Goal: Navigation & Orientation: Find specific page/section

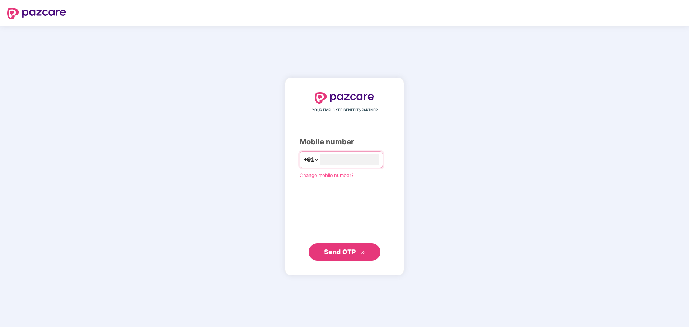
type input "**********"
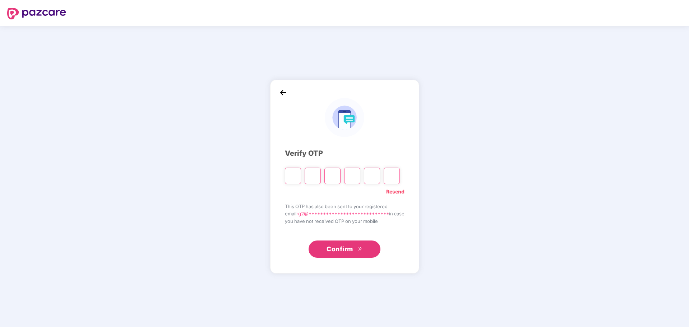
type input "*"
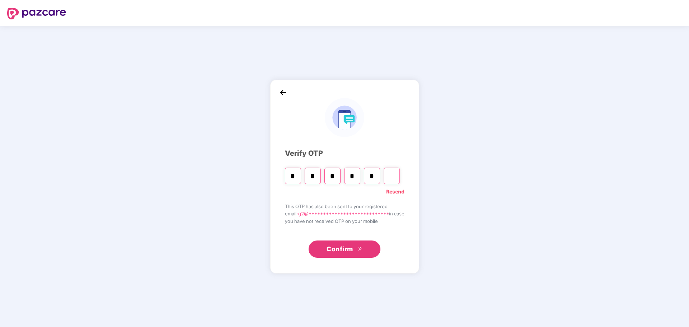
type input "*"
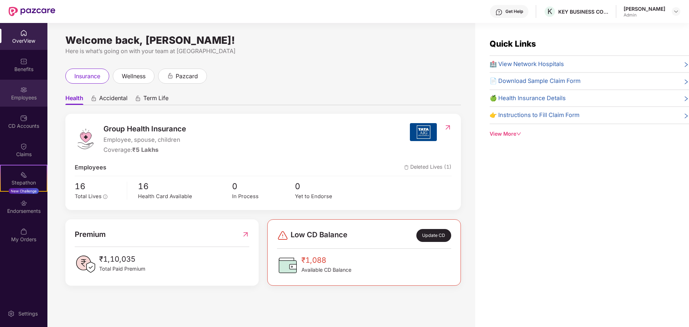
click at [23, 99] on div "Employees" at bounding box center [23, 97] width 47 height 7
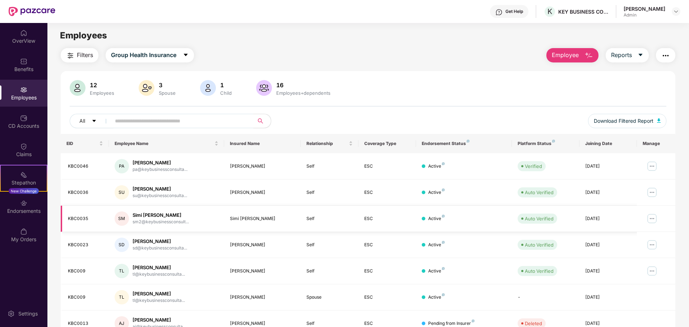
scroll to position [108, 0]
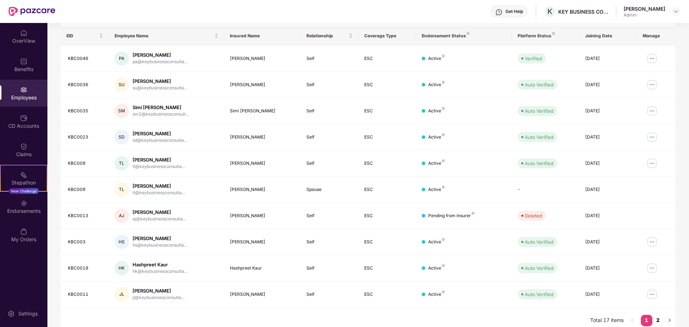
click at [659, 320] on link "2" at bounding box center [657, 320] width 11 height 11
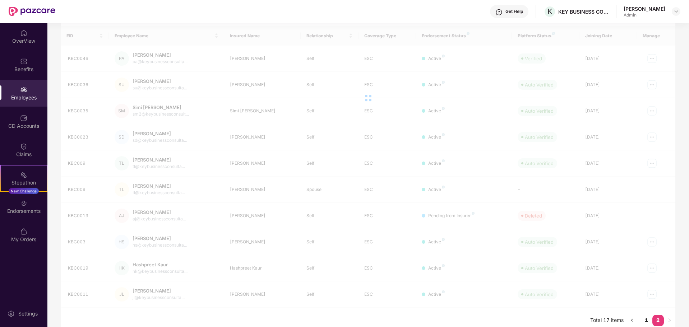
scroll to position [36, 0]
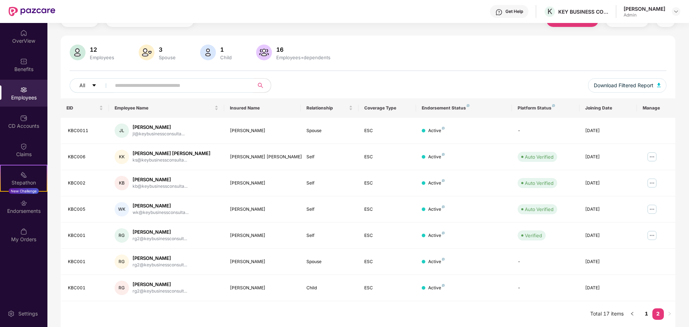
click at [463, 54] on div "12 Employees 3 Spouse 1 Child [DEMOGRAPHIC_DATA] Employees+dependents" at bounding box center [368, 53] width 597 height 17
click at [645, 313] on link "1" at bounding box center [646, 313] width 11 height 11
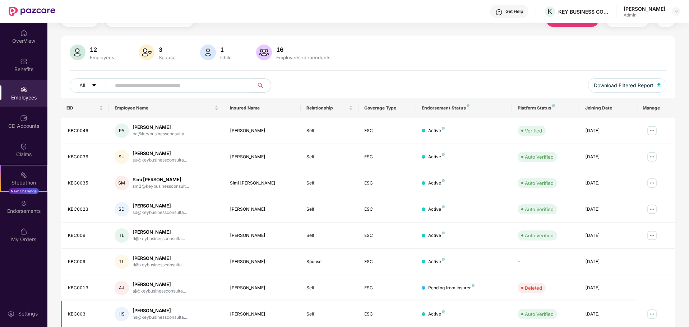
scroll to position [114, 0]
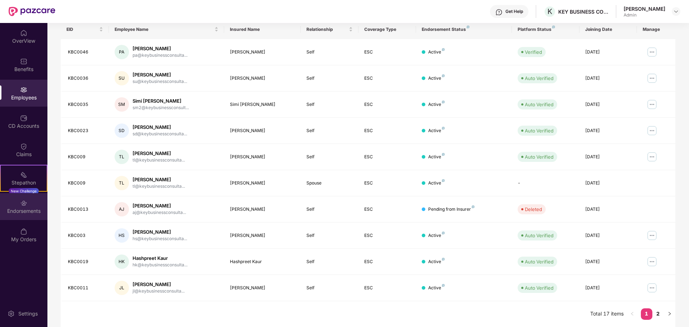
click at [28, 208] on div "Endorsements" at bounding box center [23, 210] width 47 height 7
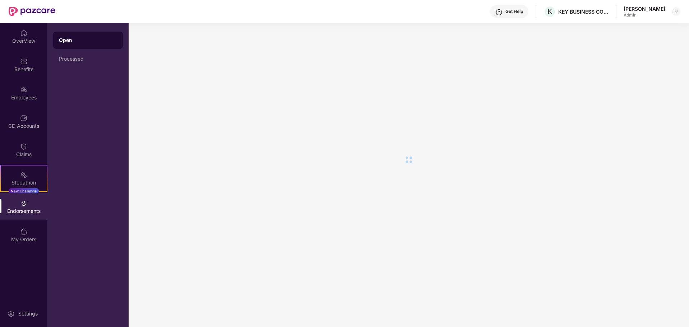
scroll to position [0, 0]
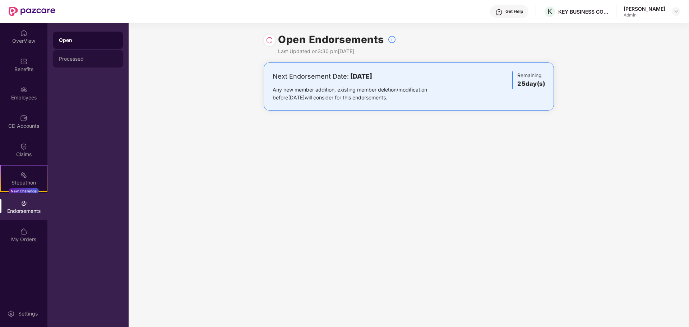
click at [71, 55] on div "Processed" at bounding box center [88, 58] width 70 height 17
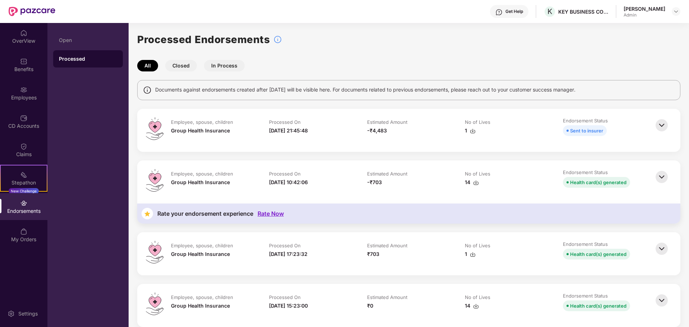
click at [660, 124] on img at bounding box center [662, 125] width 16 height 16
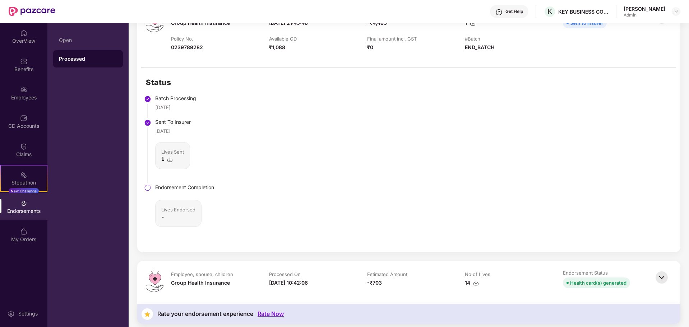
scroll to position [72, 0]
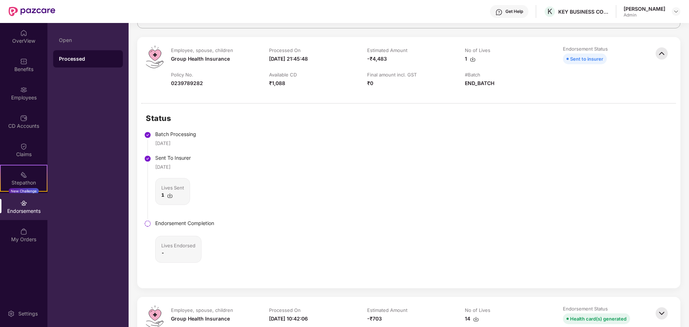
click at [171, 196] on img at bounding box center [170, 196] width 6 height 6
click at [27, 143] on img at bounding box center [23, 146] width 7 height 7
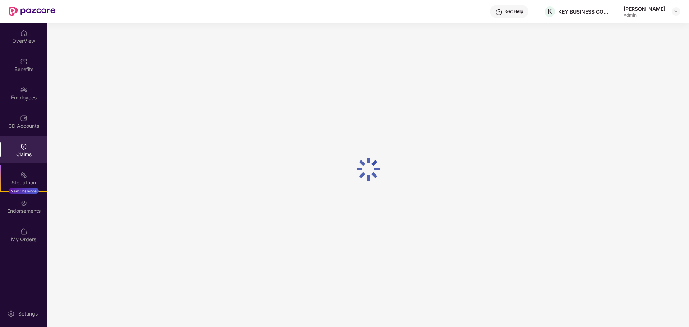
scroll to position [0, 0]
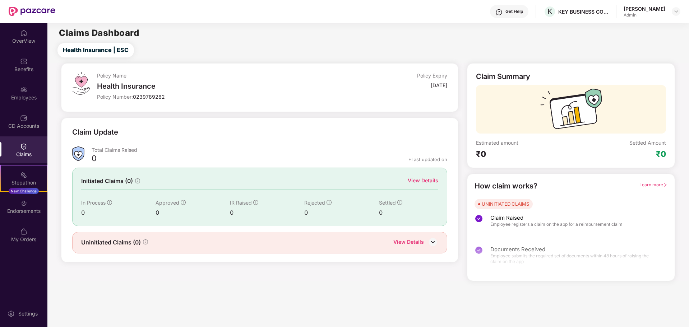
click at [27, 121] on img at bounding box center [23, 118] width 7 height 7
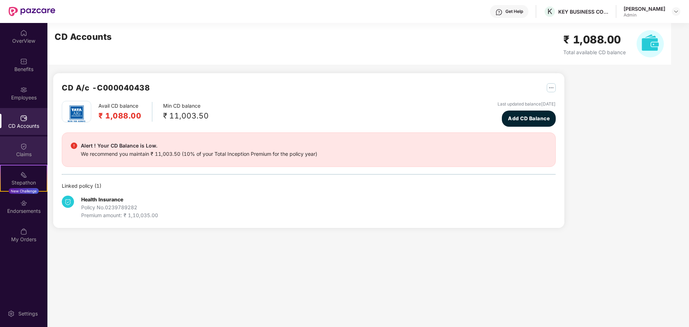
click at [31, 147] on div "Claims" at bounding box center [23, 149] width 47 height 27
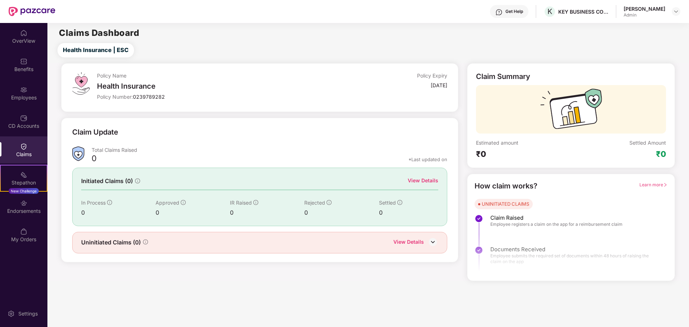
click at [431, 244] on img at bounding box center [432, 242] width 11 height 11
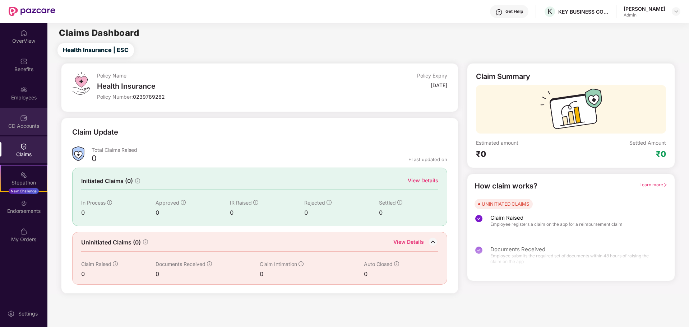
click at [25, 120] on img at bounding box center [23, 118] width 7 height 7
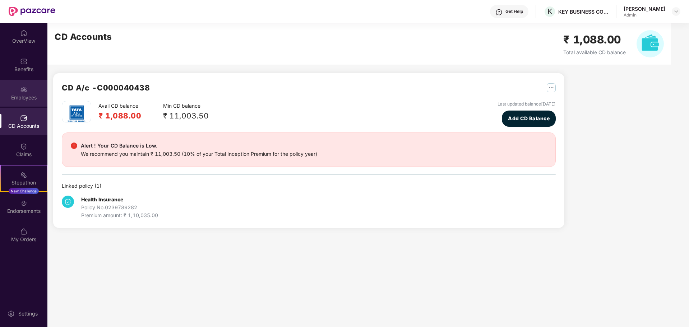
click at [28, 98] on div "Employees" at bounding box center [23, 97] width 47 height 7
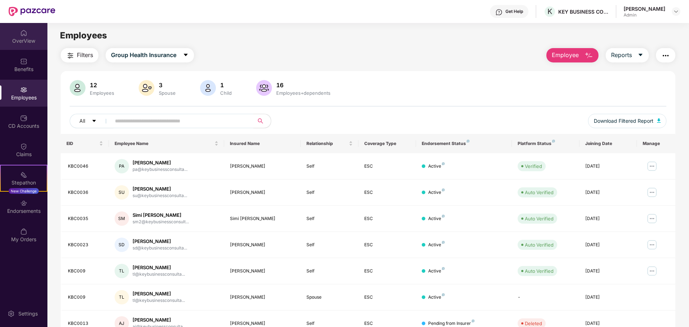
click at [30, 39] on div "OverView" at bounding box center [23, 40] width 47 height 7
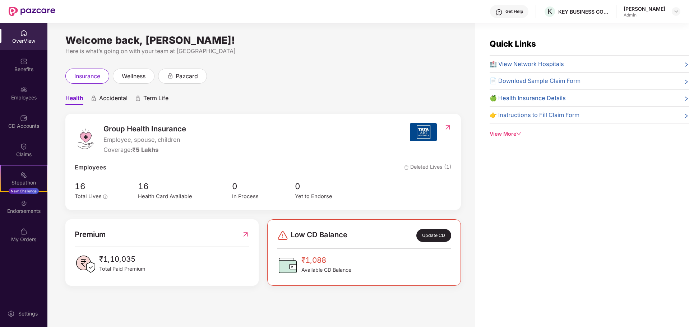
click at [111, 101] on span "Accidental" at bounding box center [113, 99] width 28 height 10
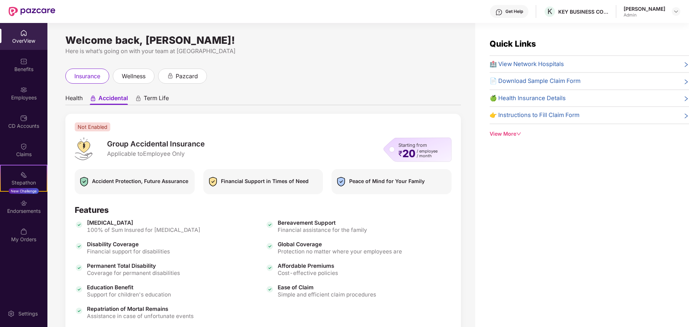
scroll to position [40, 0]
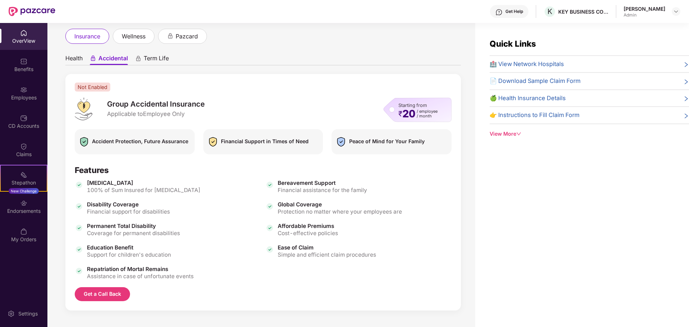
click at [75, 57] on span "Health" at bounding box center [73, 60] width 17 height 10
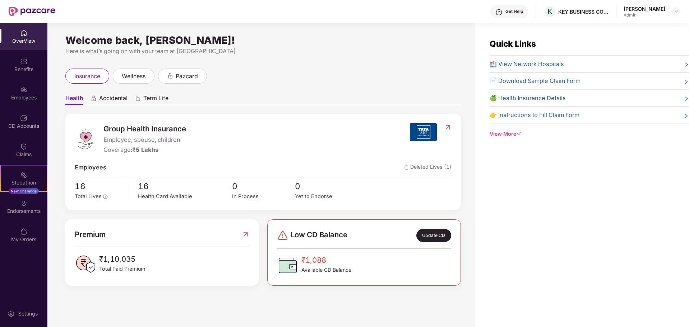
click at [121, 98] on span "Accidental" at bounding box center [113, 99] width 28 height 10
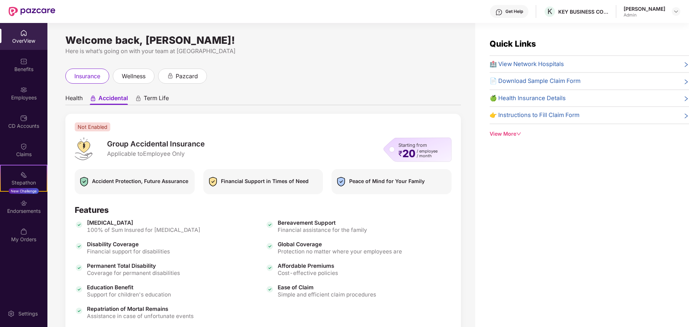
scroll to position [40, 0]
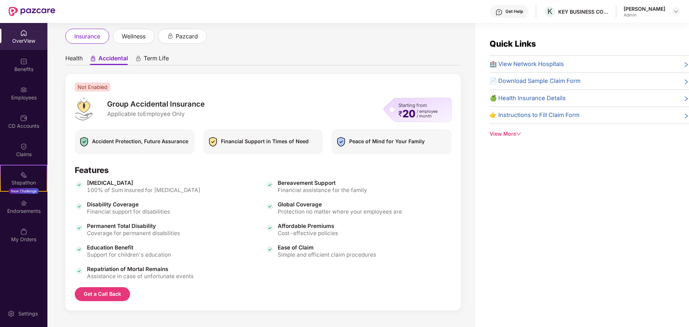
click at [519, 221] on div "Quick Links 🏥 View Network Hospitals 📄 Download Sample Claim Form 🍏 Health Insu…" at bounding box center [582, 186] width 214 height 327
drag, startPoint x: 519, startPoint y: 219, endPoint x: 467, endPoint y: 213, distance: 52.0
click at [467, 213] on div "Welcome back, [PERSON_NAME]! Here is what’s going on with your team at Pazcare …" at bounding box center [261, 179] width 428 height 313
click at [157, 60] on span "Term Life" at bounding box center [156, 60] width 25 height 10
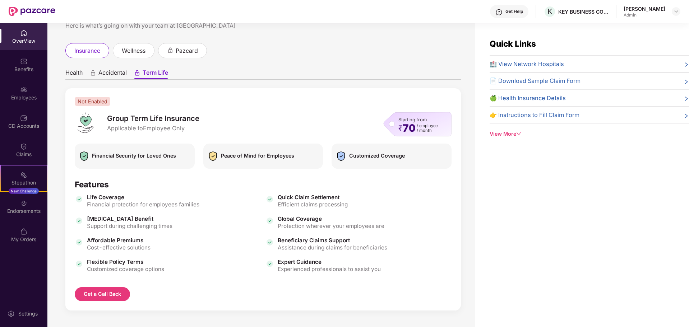
scroll to position [25, 0]
